Goal: Check status: Check status

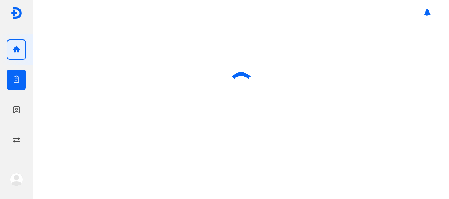
click at [21, 102] on div at bounding box center [17, 110] width 20 height 21
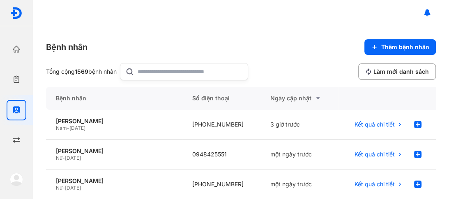
click at [144, 69] on input "text" at bounding box center [189, 72] width 105 height 16
type input "**********"
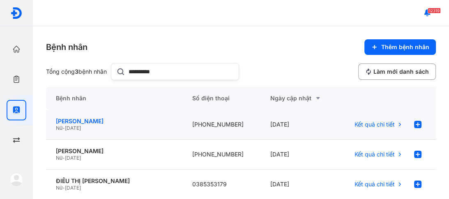
click at [94, 123] on div "[PERSON_NAME]" at bounding box center [114, 121] width 117 height 7
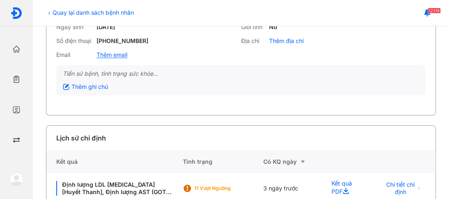
scroll to position [99, 0]
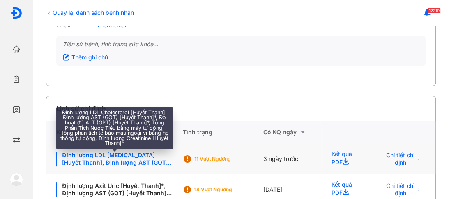
click at [99, 161] on div "Định lượng LDL Cholesterol [Huyết Thanh], Định lượng AST (GOT) [Huyết Thanh]*, …" at bounding box center [114, 159] width 116 height 15
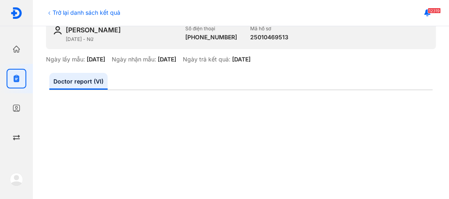
scroll to position [37, 0]
